Goal: Find specific page/section: Find specific page/section

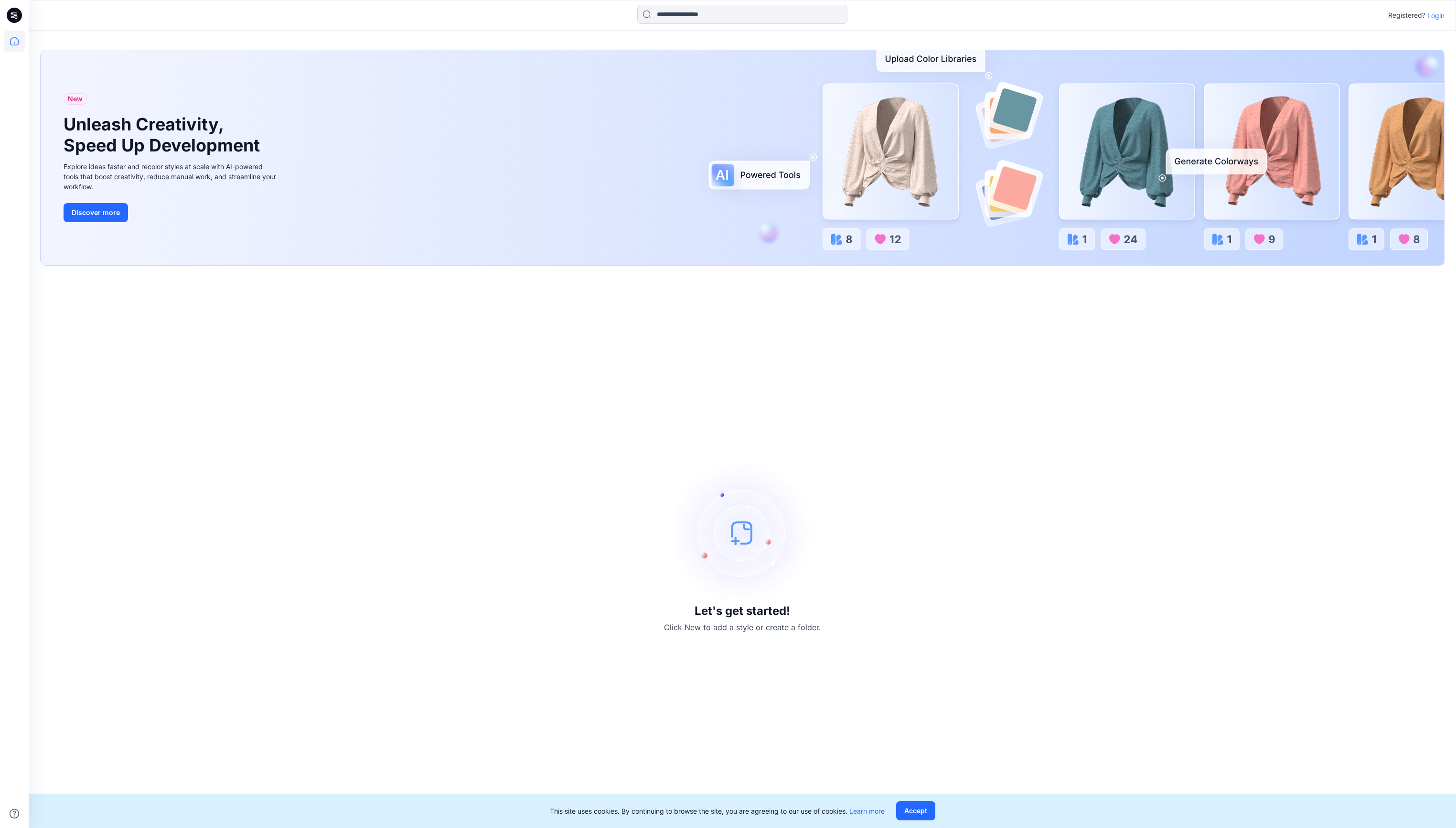
click at [1438, 14] on p "Login" at bounding box center [1436, 15] width 17 height 10
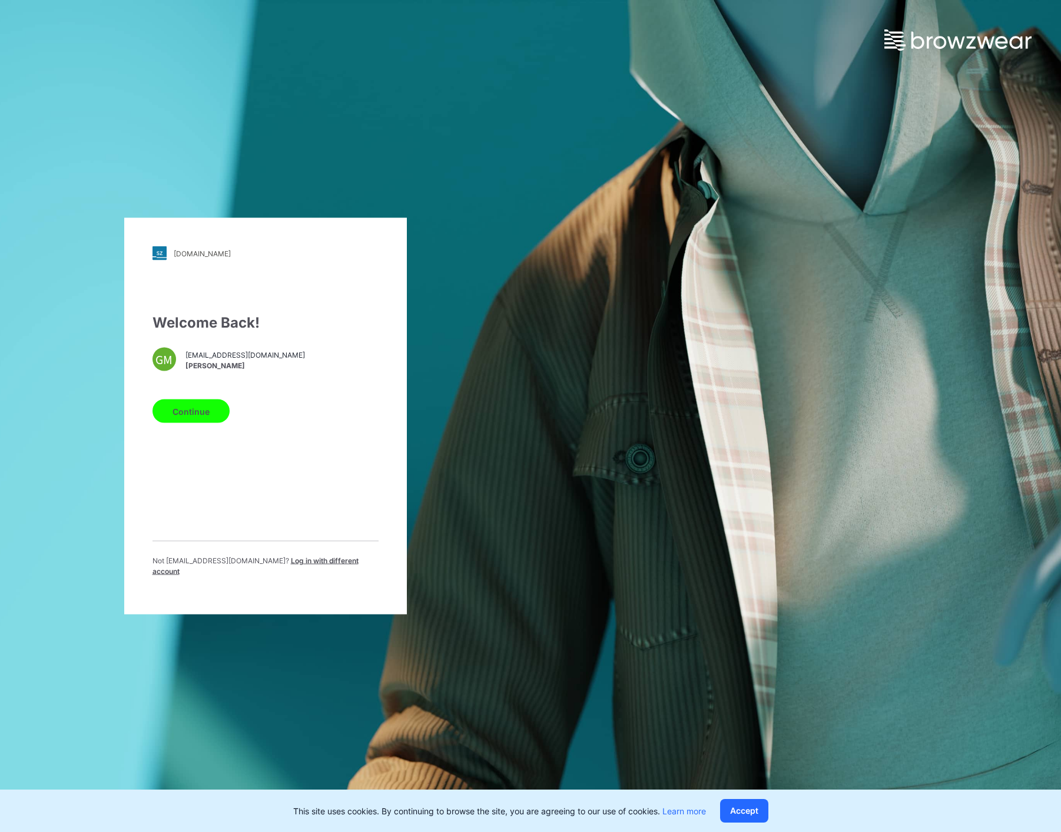
click at [195, 412] on button "Continue" at bounding box center [191, 411] width 77 height 24
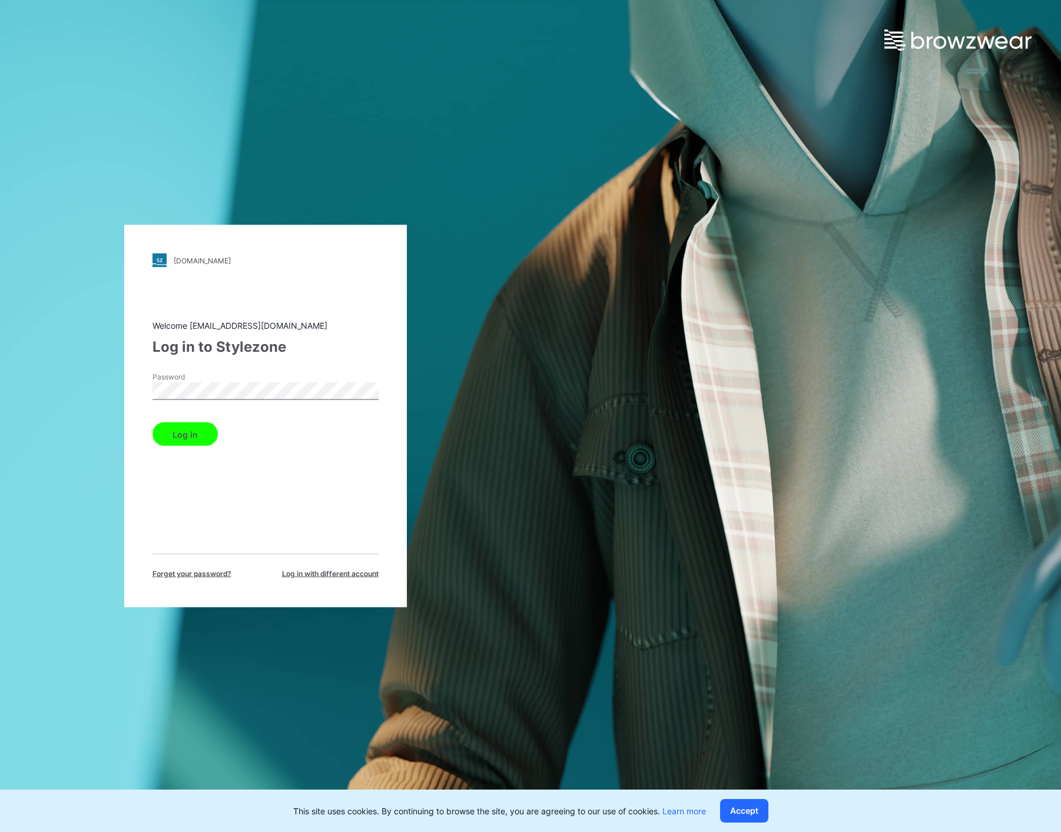
click at [190, 433] on button "Log in" at bounding box center [185, 434] width 65 height 24
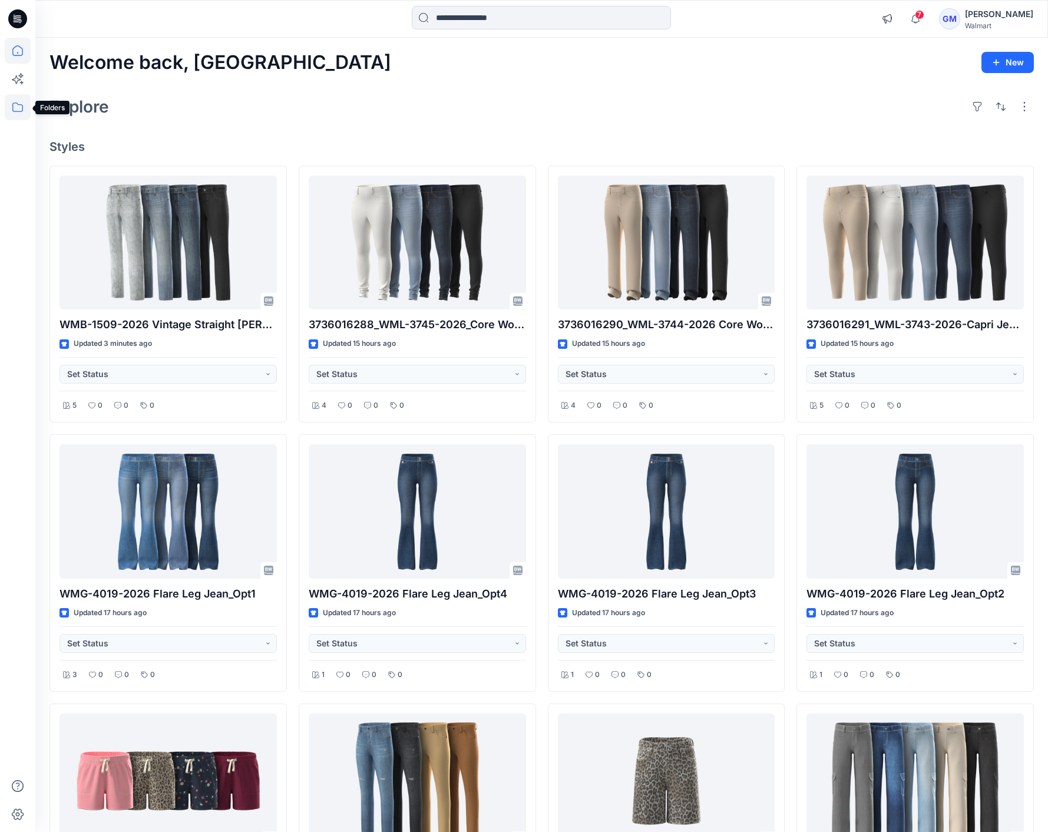
click at [19, 108] on icon at bounding box center [18, 107] width 26 height 26
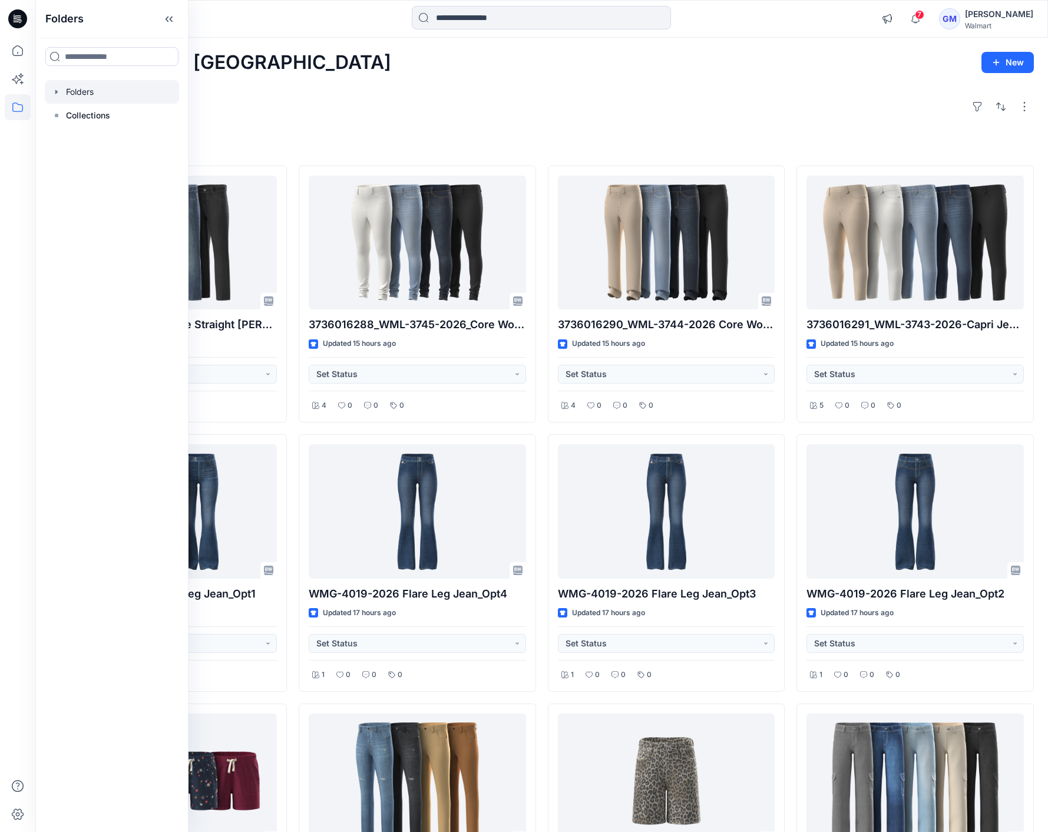
click at [79, 101] on div at bounding box center [112, 92] width 134 height 24
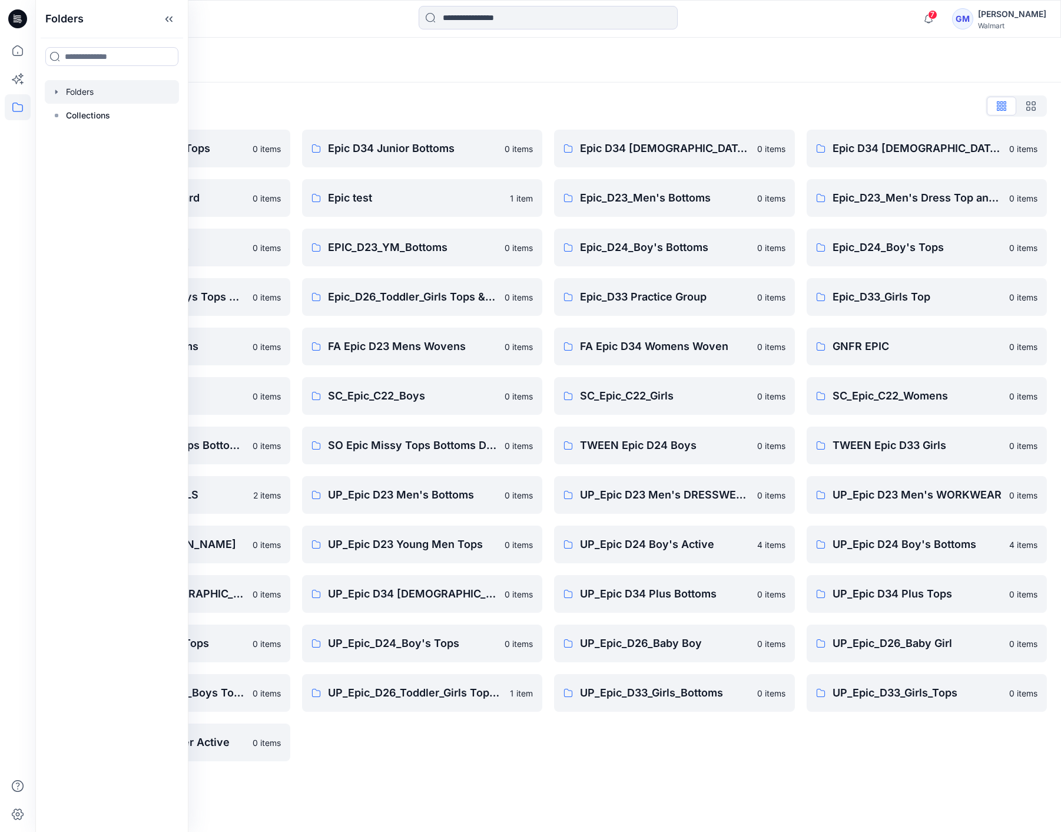
click at [394, 114] on div "Folders List" at bounding box center [548, 106] width 998 height 19
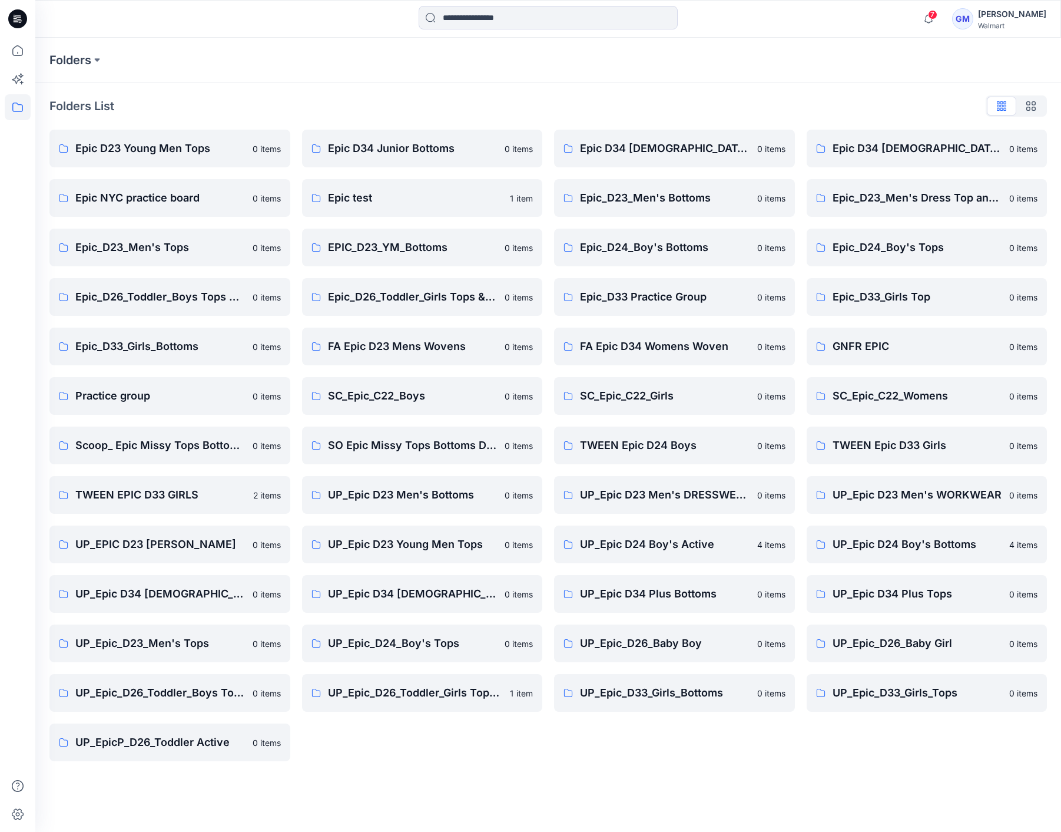
click at [437, 767] on div "Folders List Epic D23 Young Men Tops 0 items Epic NYC practice board 0 items Ep…" at bounding box center [548, 428] width 1026 height 693
click at [628, 693] on p "UP_Epic_D33_Girls_Bottoms" at bounding box center [665, 692] width 170 height 16
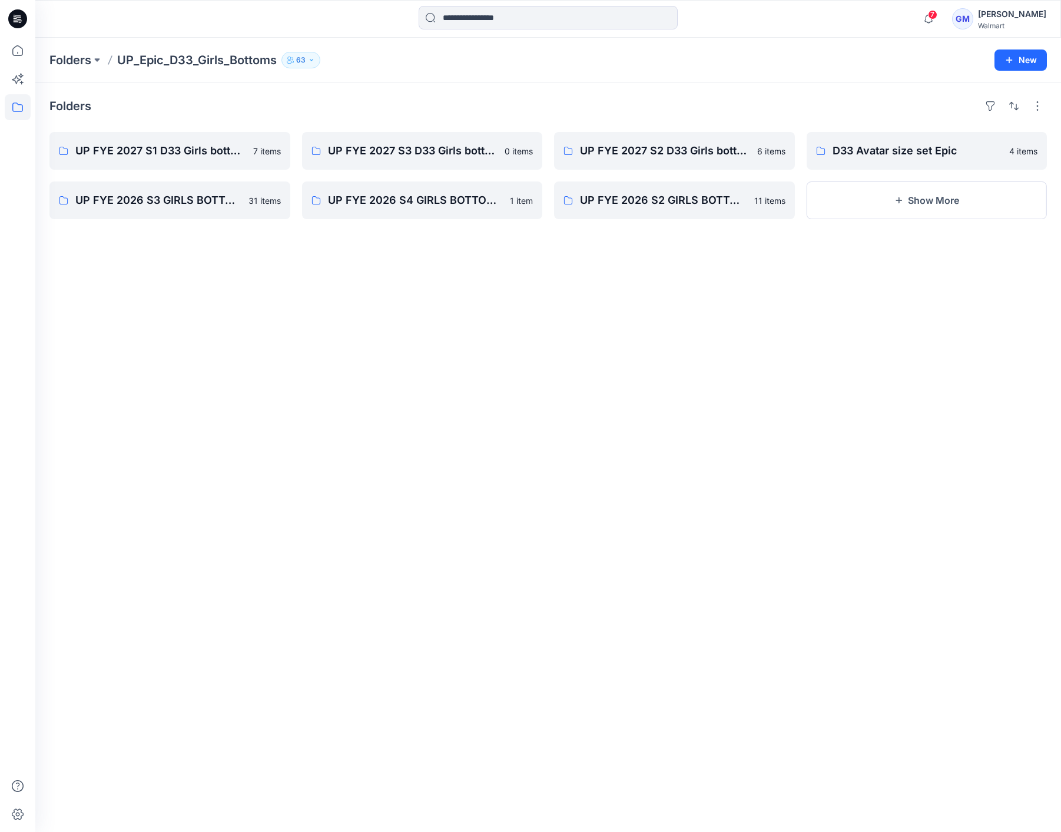
click at [388, 373] on div "Folders UP FYE 2027 S1 D33 Girls bottoms Epic 7 items UP FYE 2026 S3 GIRLS BOTT…" at bounding box center [548, 456] width 1026 height 749
click at [663, 157] on p "UP FYE 2027 S2 D33 Girls bottoms Epic" at bounding box center [673, 151] width 187 height 16
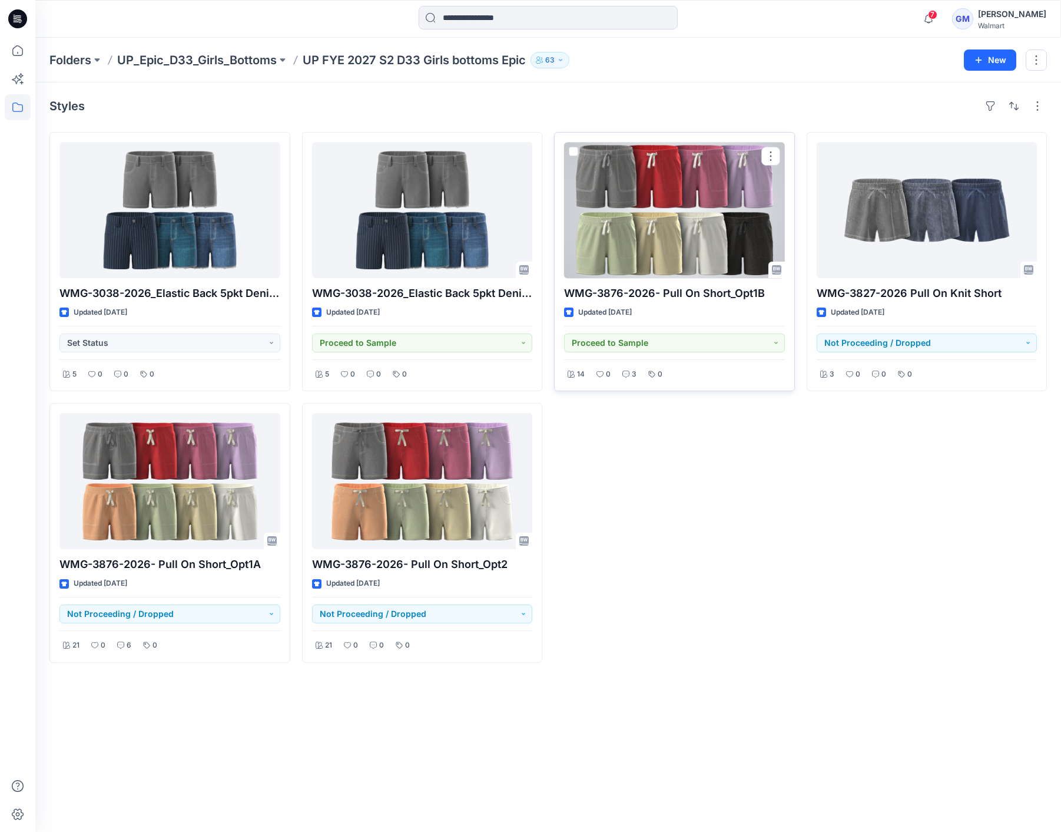
click at [691, 209] on div at bounding box center [674, 210] width 221 height 136
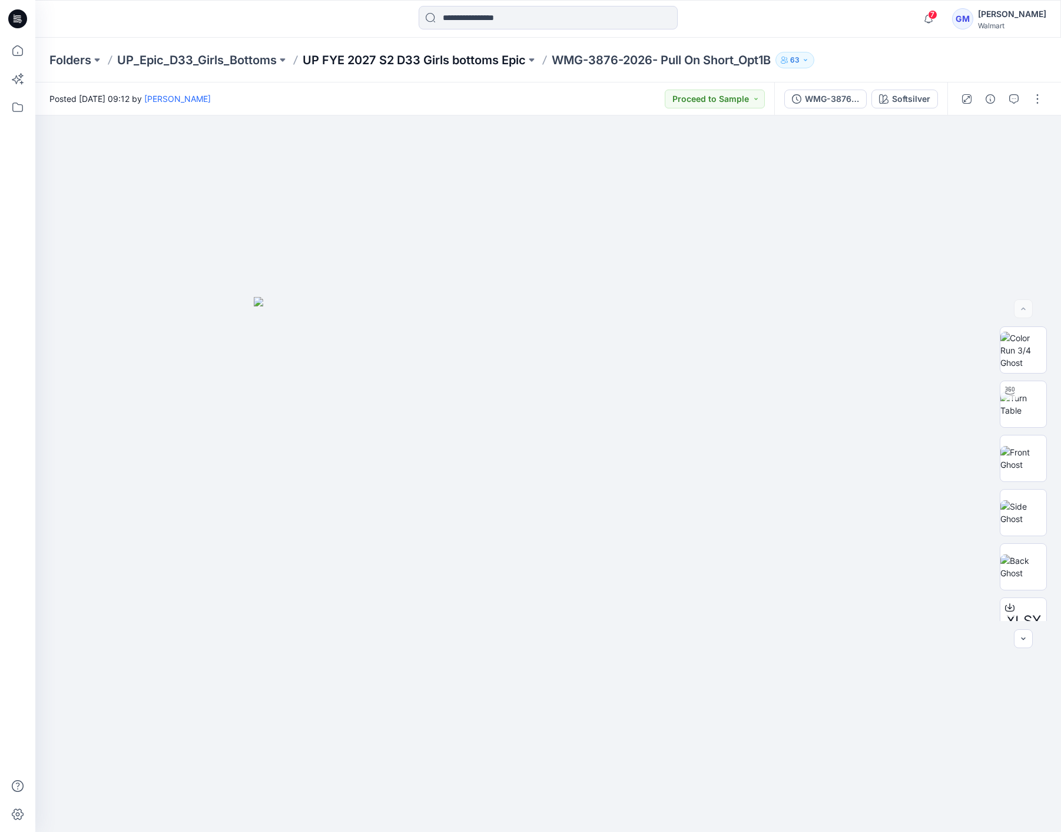
click at [514, 55] on p "UP FYE 2027 S2 D33 Girls bottoms Epic" at bounding box center [414, 60] width 223 height 16
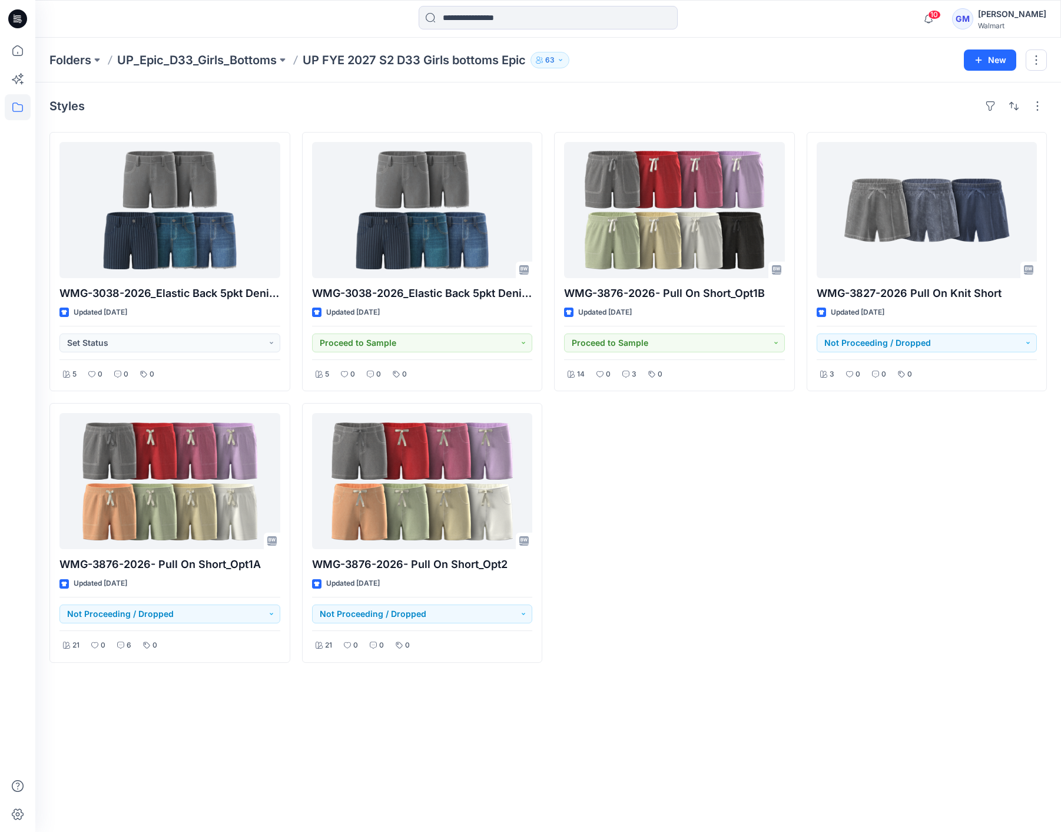
click at [698, 477] on div "WMG-3876-2026- Pull On Short_Opt1B Updated [DATE] Proceed to Sample 14 0 3 0" at bounding box center [674, 397] width 241 height 531
click at [668, 544] on div "WMG-3876-2026- Pull On Short_Opt1B Updated [DATE] Proceed to Sample 14 0 3 0" at bounding box center [674, 397] width 241 height 531
click at [749, 653] on div "WMG-3876-2026- Pull On Short_Opt1B Updated [DATE] Proceed to Sample 14 0 3 0" at bounding box center [674, 397] width 241 height 531
click at [688, 540] on div "WMG-3876-2026- Pull On Short_Opt1B Updated [DATE] Proceed to Sample 14 0 3 0" at bounding box center [674, 397] width 241 height 531
